Goal: Information Seeking & Learning: Learn about a topic

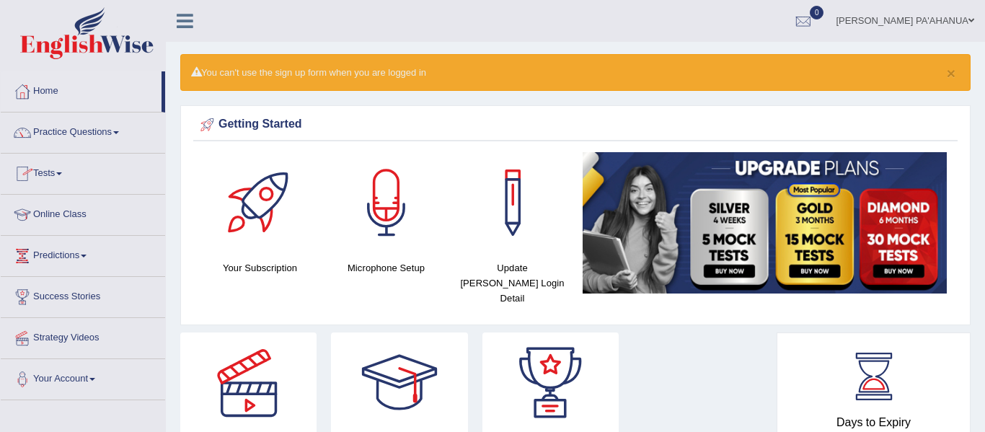
click at [65, 214] on link "Online Class" at bounding box center [83, 213] width 164 height 36
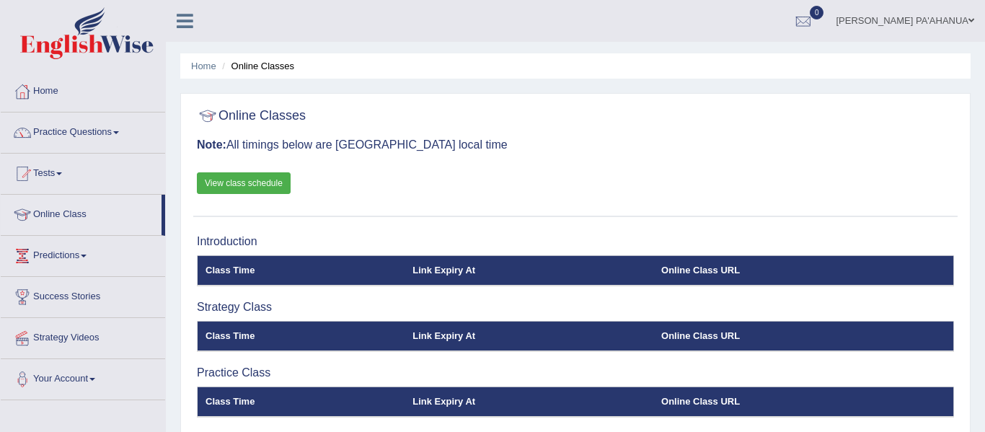
click at [265, 184] on link "View class schedule" at bounding box center [244, 183] width 94 height 22
